Goal: Navigation & Orientation: Find specific page/section

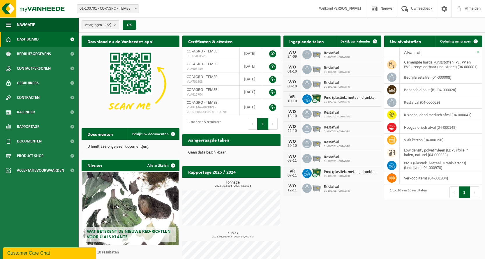
scroll to position [23, 0]
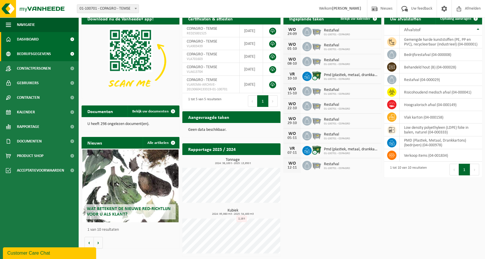
click at [45, 51] on span "Bedrijfsgegevens" at bounding box center [34, 54] width 34 height 15
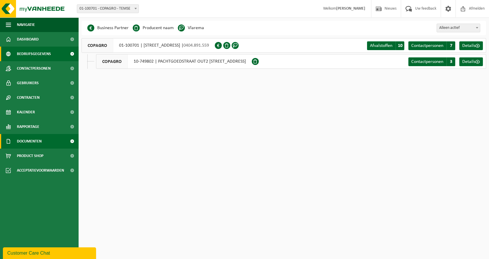
click at [42, 139] on span "Documenten" at bounding box center [29, 141] width 25 height 15
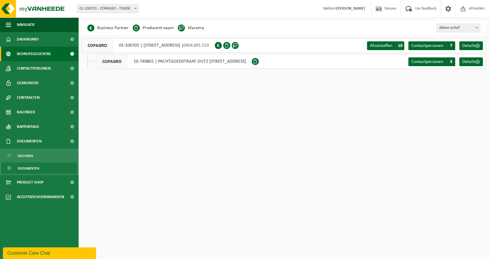
click at [25, 168] on span "Documenten" at bounding box center [29, 168] width 22 height 11
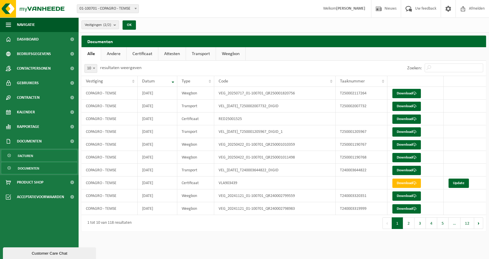
click at [26, 156] on span "Facturen" at bounding box center [25, 155] width 15 height 11
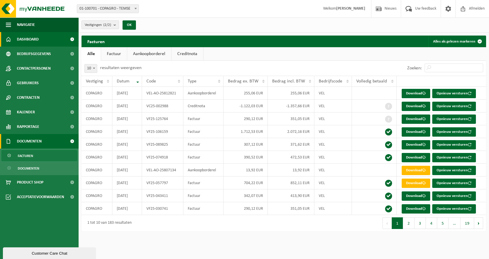
click at [32, 33] on span "Dashboard" at bounding box center [28, 39] width 22 height 15
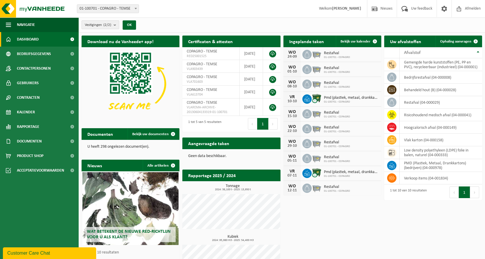
click at [110, 25] on count "(2/2)" at bounding box center [107, 25] width 8 height 4
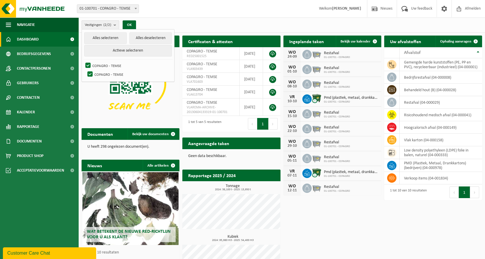
click at [110, 25] on count "(2/2)" at bounding box center [107, 25] width 8 height 4
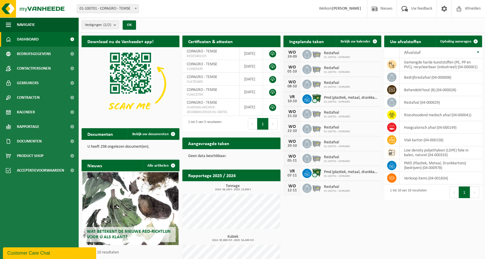
scroll to position [26, 0]
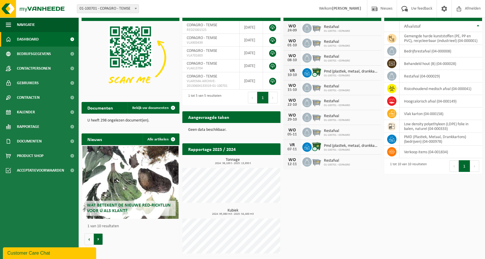
click at [101, 236] on button "Volgende" at bounding box center [98, 239] width 9 height 12
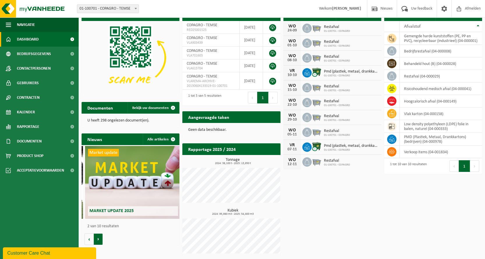
scroll to position [0, 98]
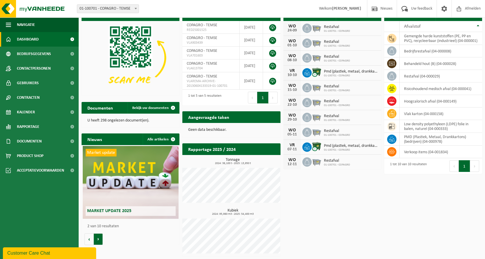
click at [101, 236] on button "Volgende" at bounding box center [98, 239] width 9 height 12
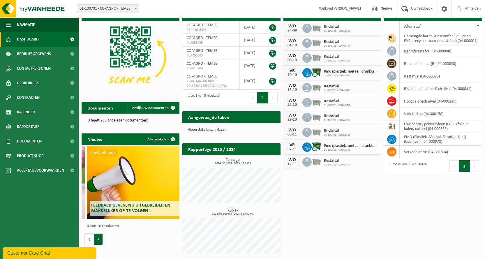
scroll to position [0, 294]
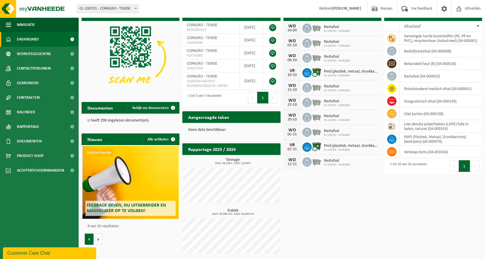
click at [88, 241] on button "Vorige" at bounding box center [88, 239] width 9 height 12
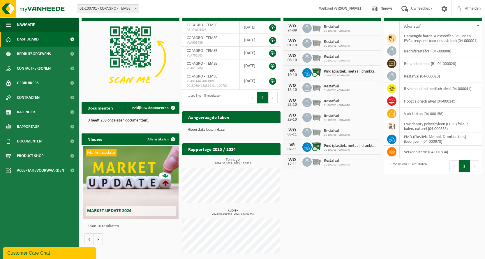
scroll to position [0, 0]
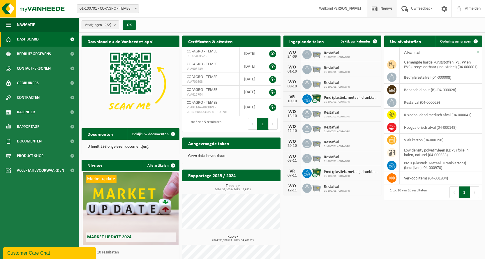
click at [382, 11] on span "Nieuws" at bounding box center [386, 8] width 15 height 17
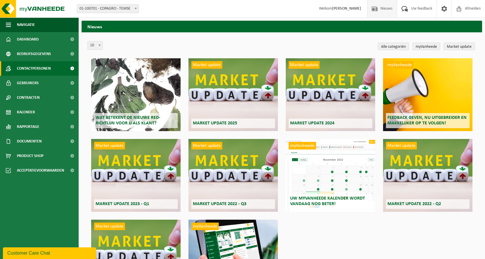
click at [42, 67] on span "Contactpersonen" at bounding box center [34, 68] width 34 height 15
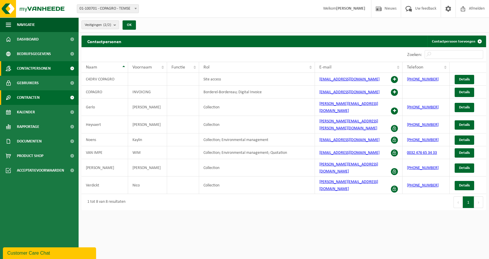
click at [34, 98] on span "Contracten" at bounding box center [28, 97] width 23 height 15
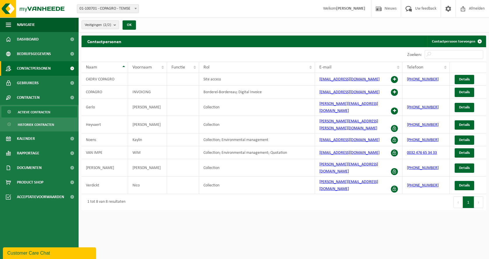
click at [41, 110] on span "Actieve contracten" at bounding box center [34, 112] width 33 height 11
